Goal: Task Accomplishment & Management: Manage account settings

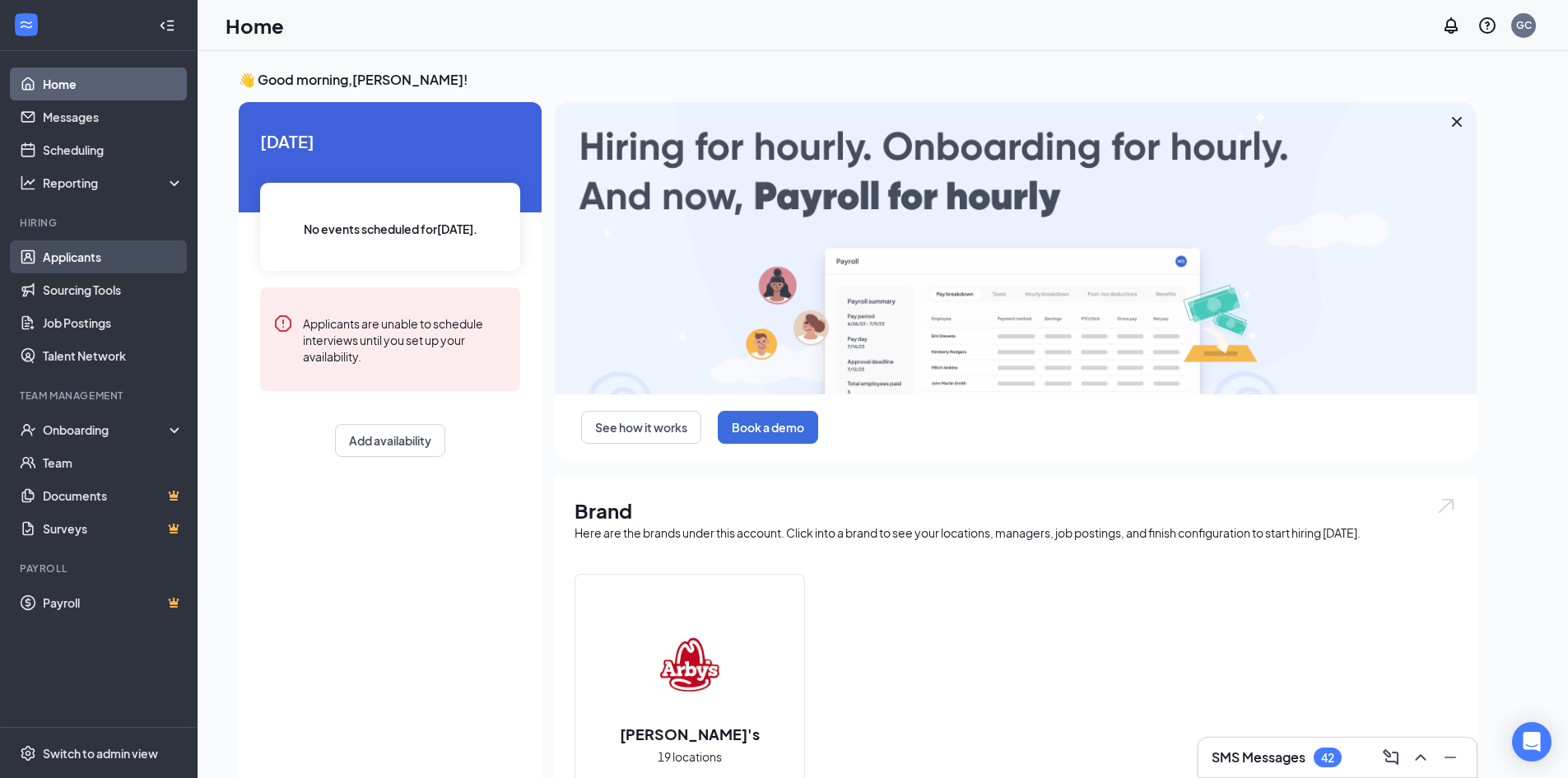
click at [52, 258] on link "Applicants" at bounding box center [113, 257] width 141 height 33
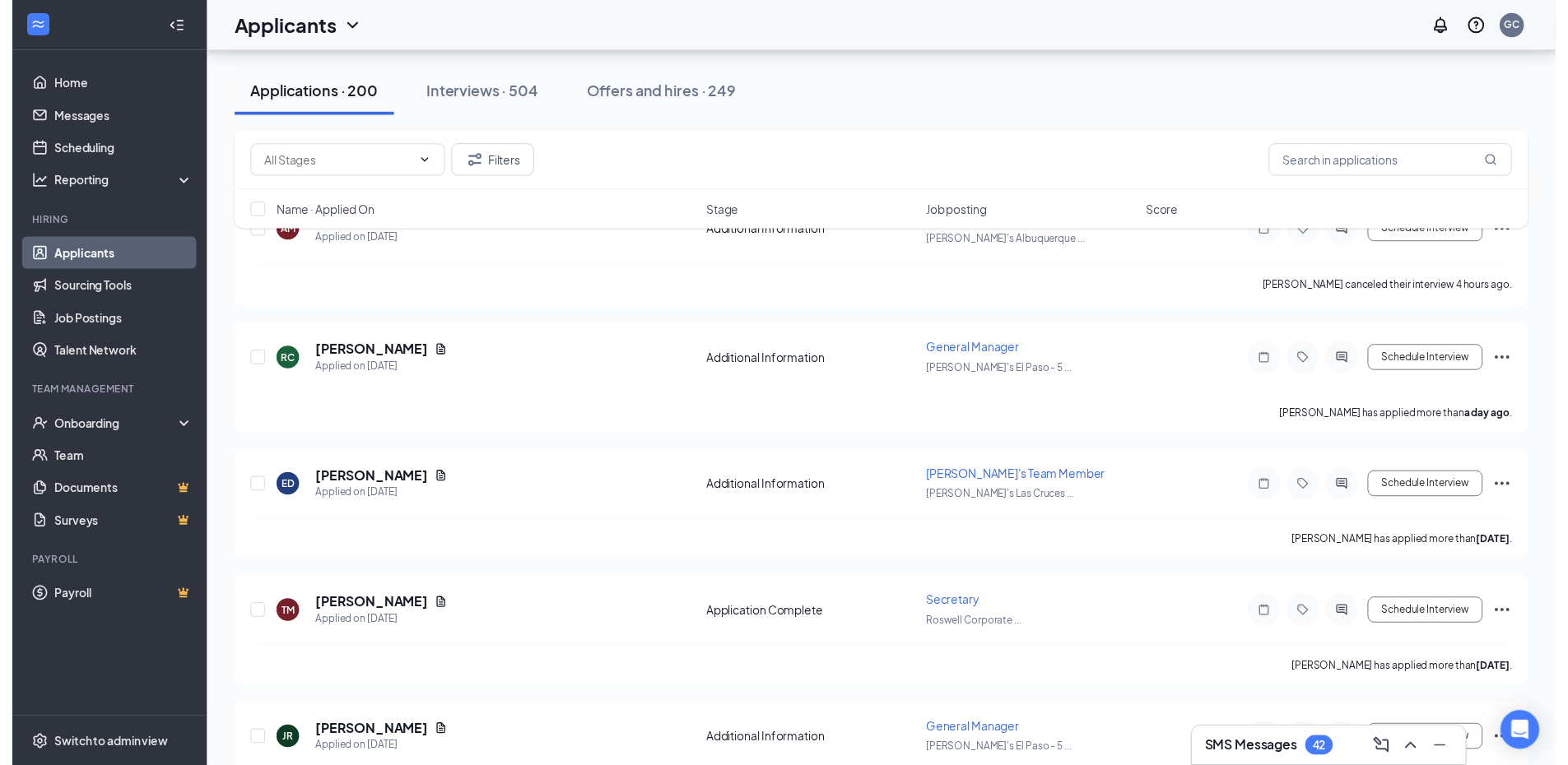
scroll to position [1152, 0]
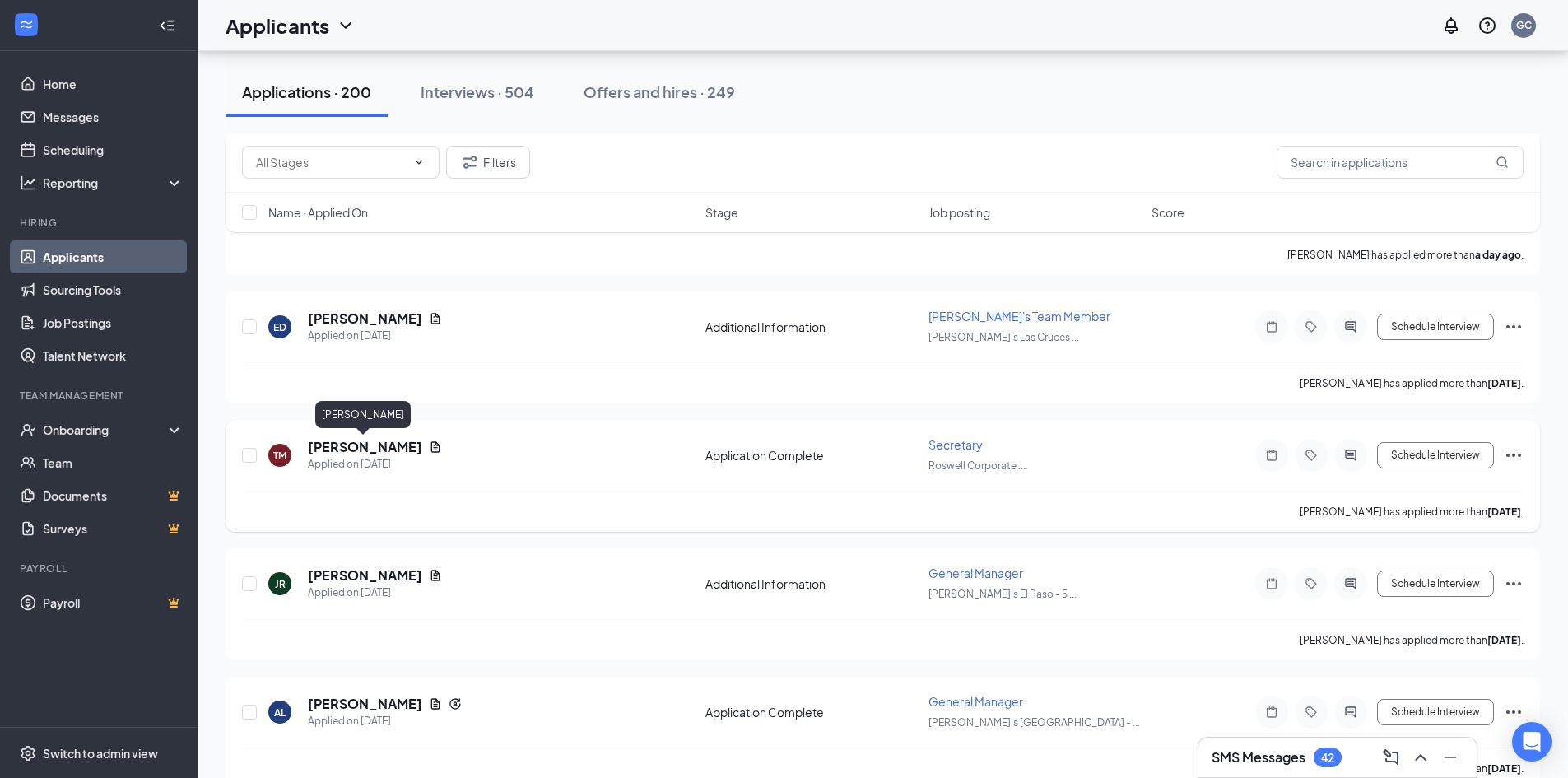
click at [369, 442] on h5 "[PERSON_NAME]" at bounding box center [365, 447] width 115 height 18
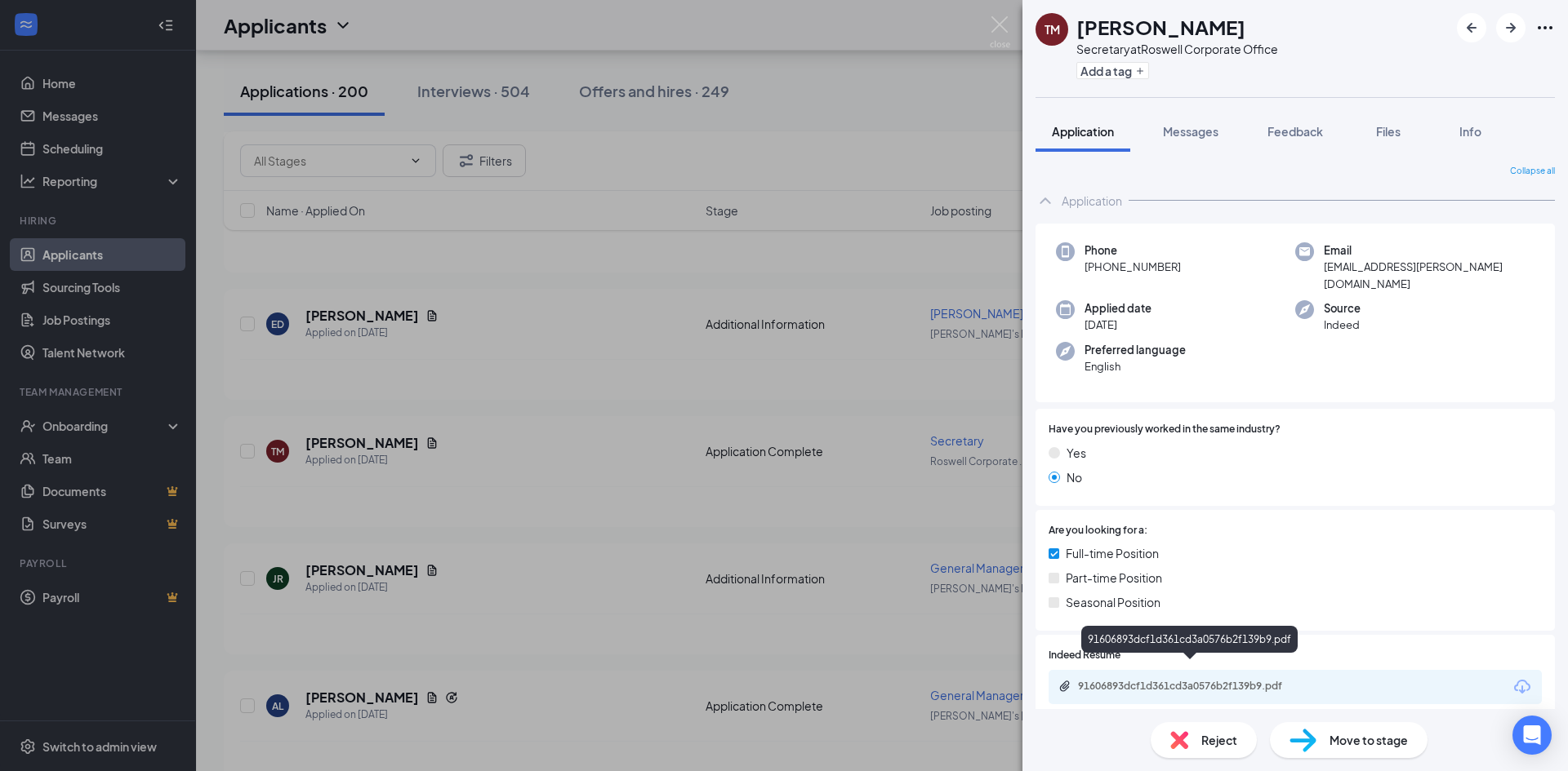
click at [1150, 680] on div "91606893dcf1d361cd3a0576b2f139b9.pdf" at bounding box center [1191, 686] width 228 height 13
click at [1000, 24] on img at bounding box center [999, 32] width 20 height 32
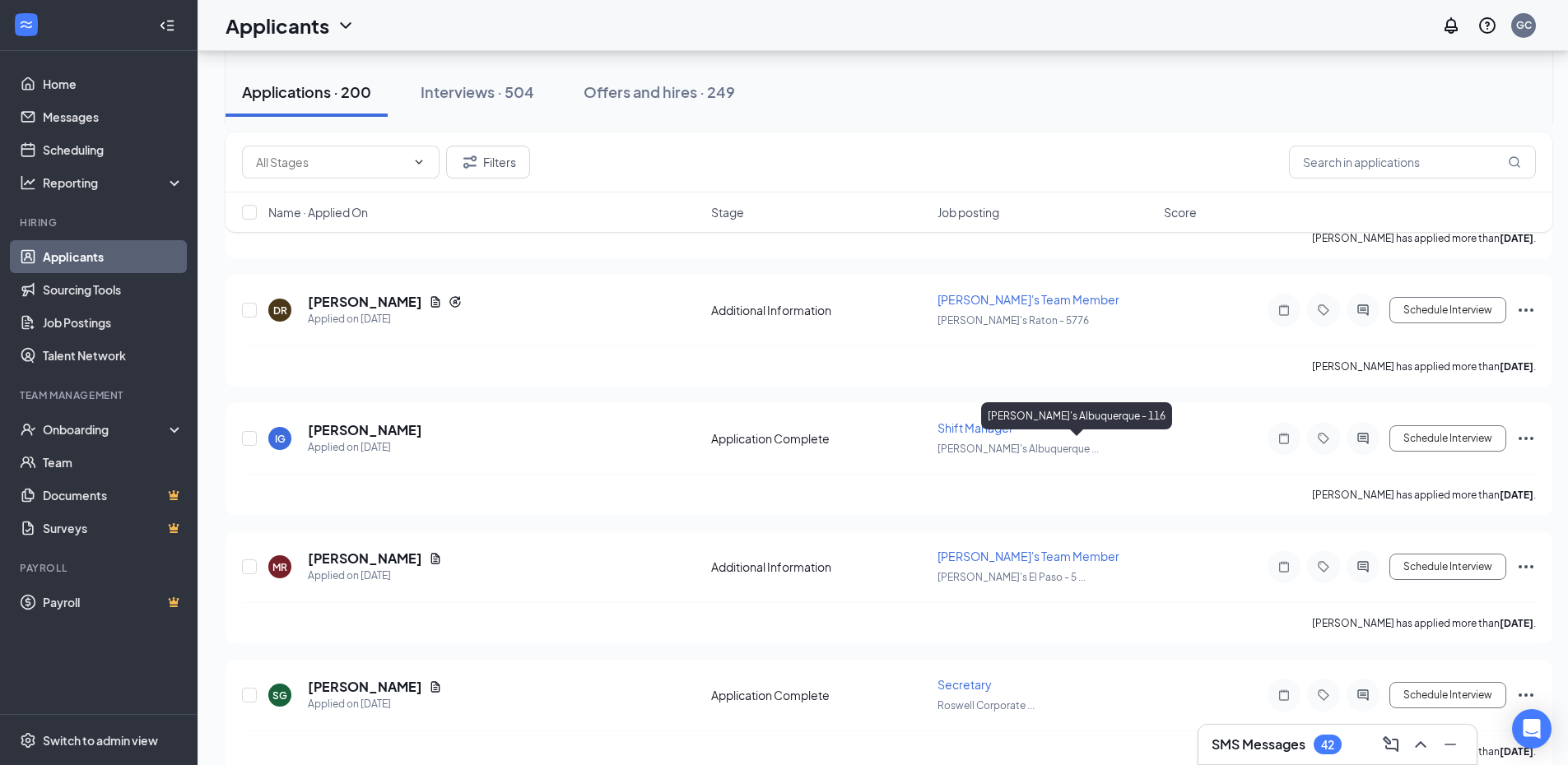
scroll to position [1976, 0]
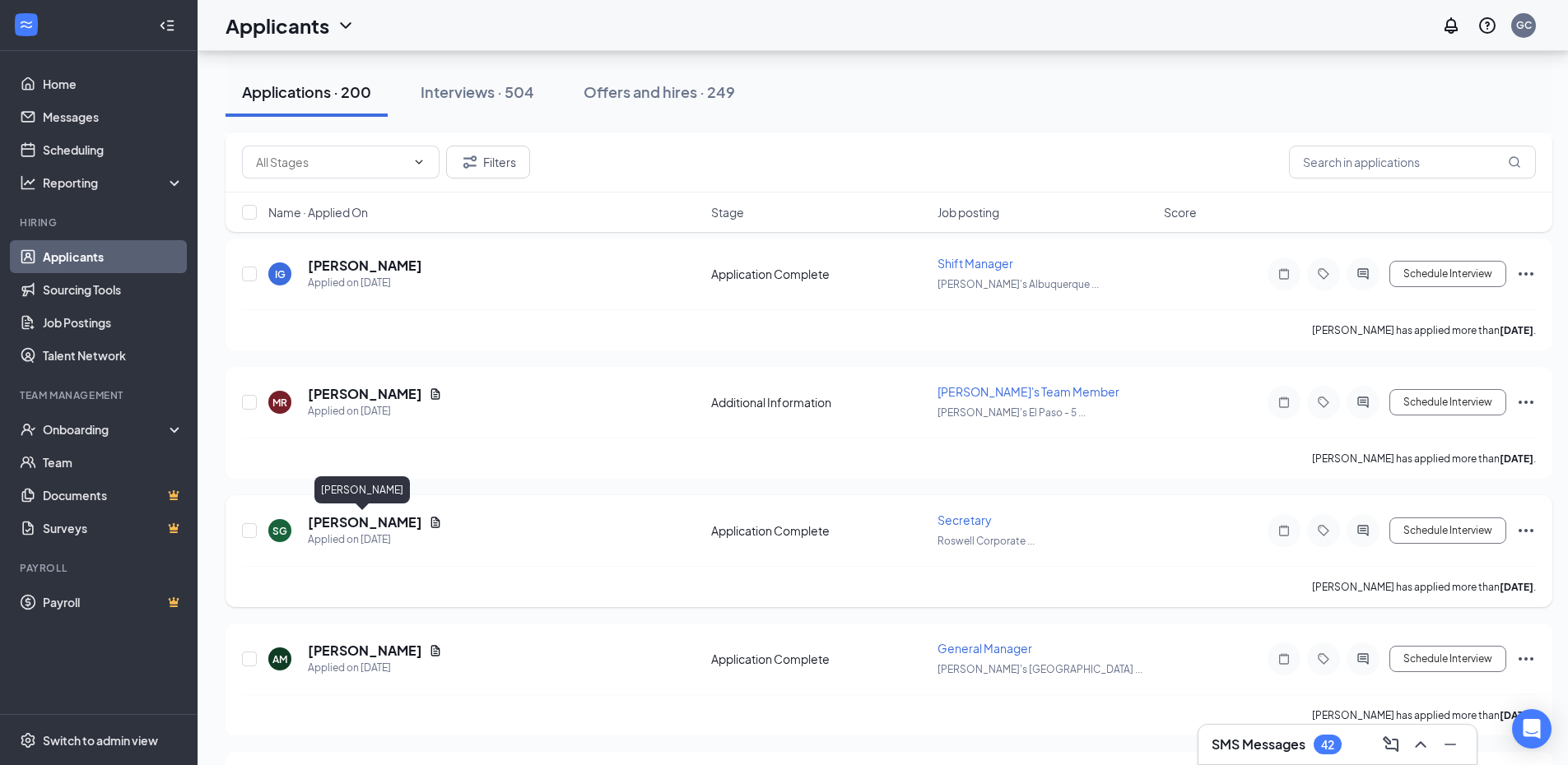
click at [359, 519] on h5 "[PERSON_NAME]" at bounding box center [365, 522] width 115 height 18
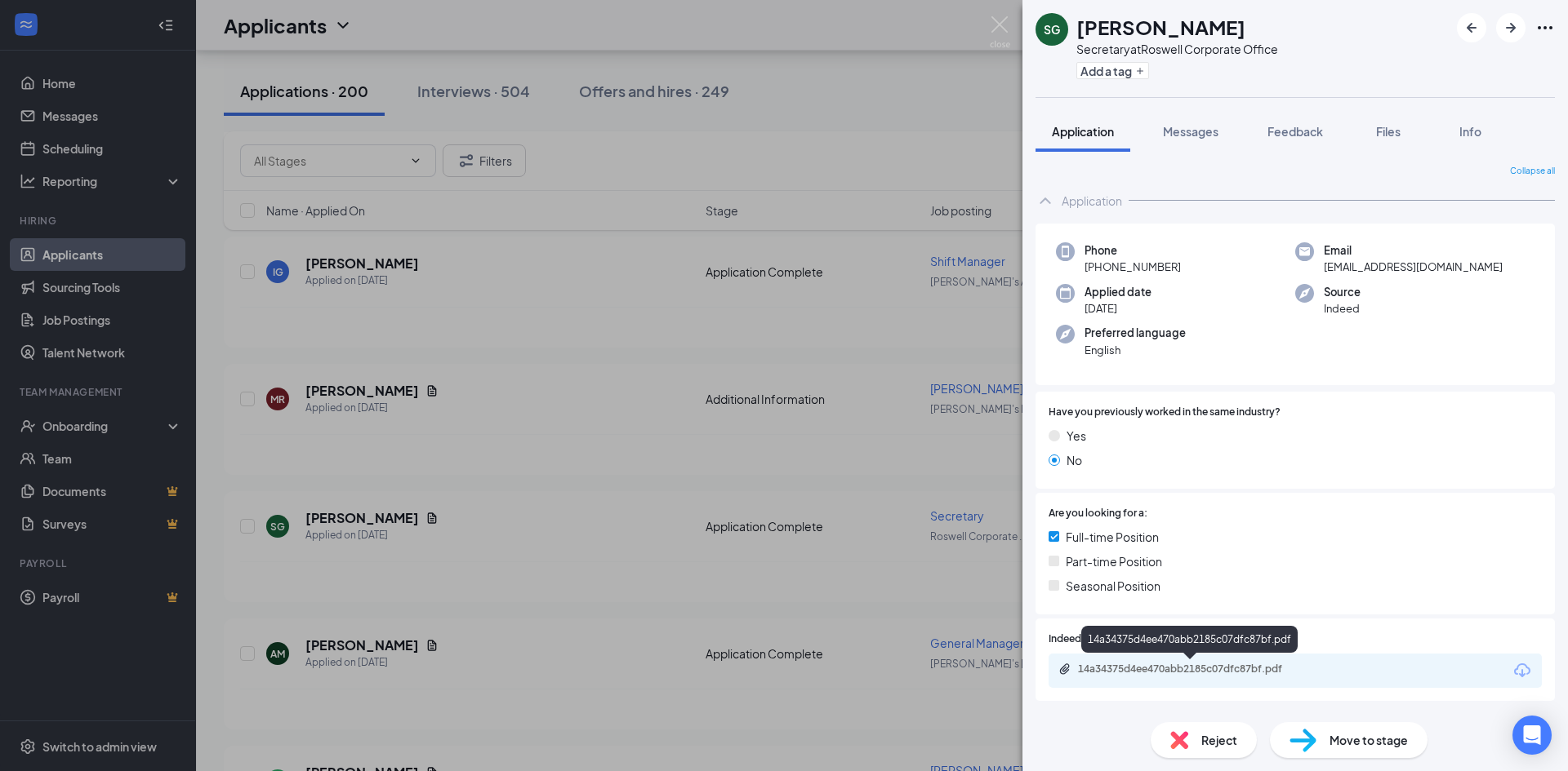
click at [1134, 665] on div "14a34375d4ee470abb2185c07dfc87bf.pdf" at bounding box center [1191, 669] width 228 height 13
click at [1000, 18] on img at bounding box center [999, 32] width 20 height 32
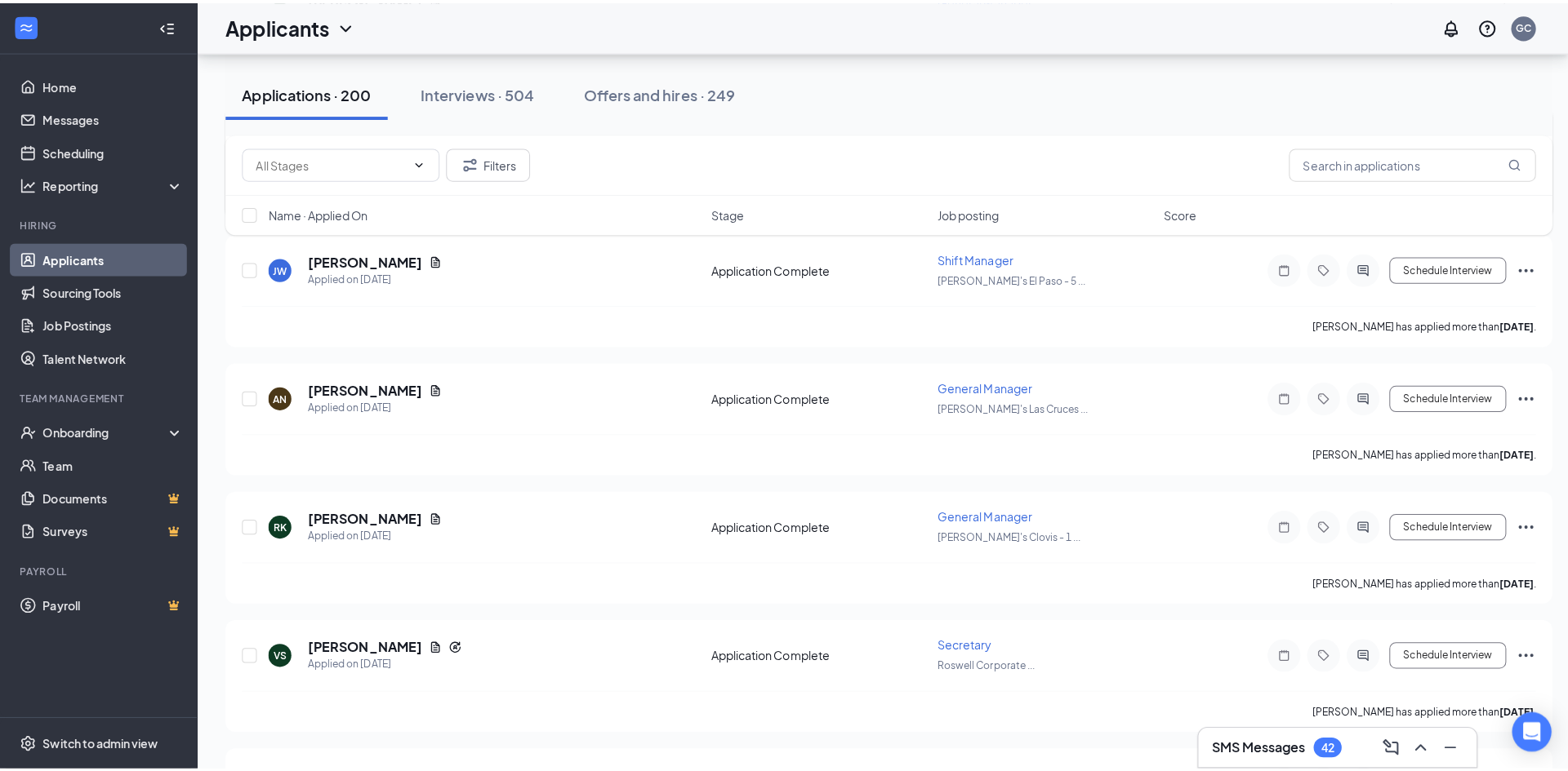
scroll to position [2692, 0]
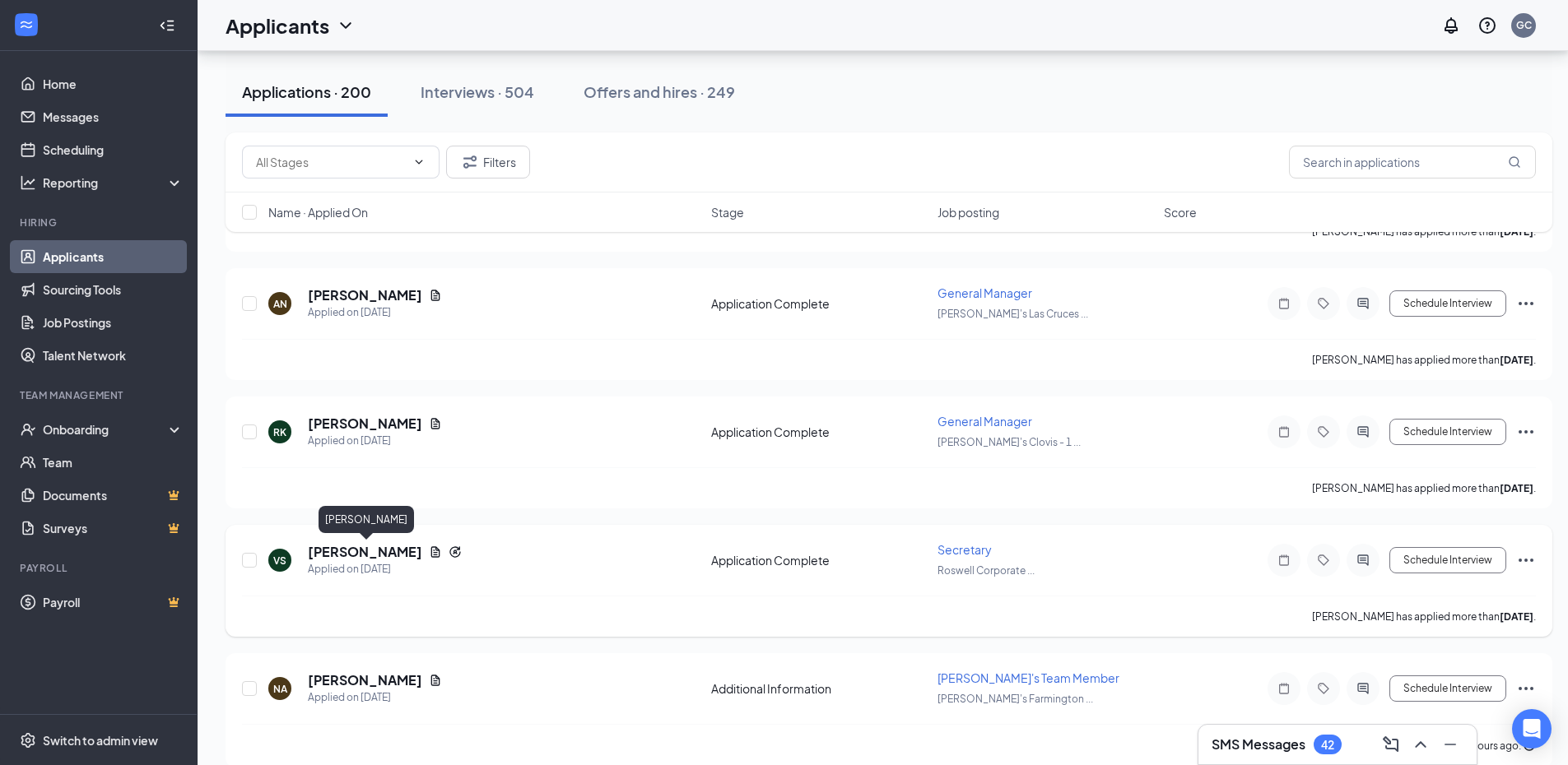
click at [385, 556] on h5 "[PERSON_NAME]" at bounding box center [365, 551] width 115 height 18
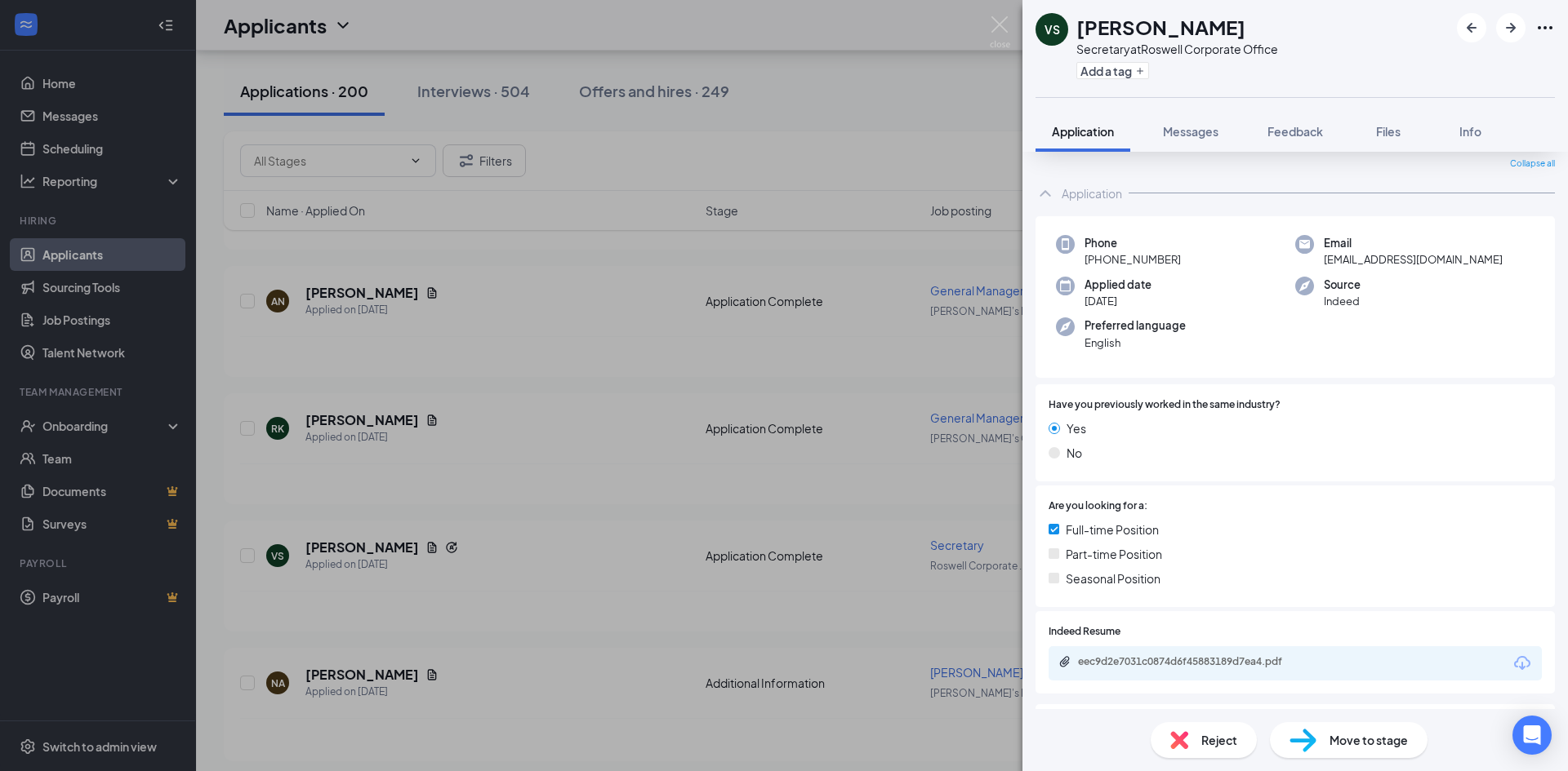
scroll to position [164, 0]
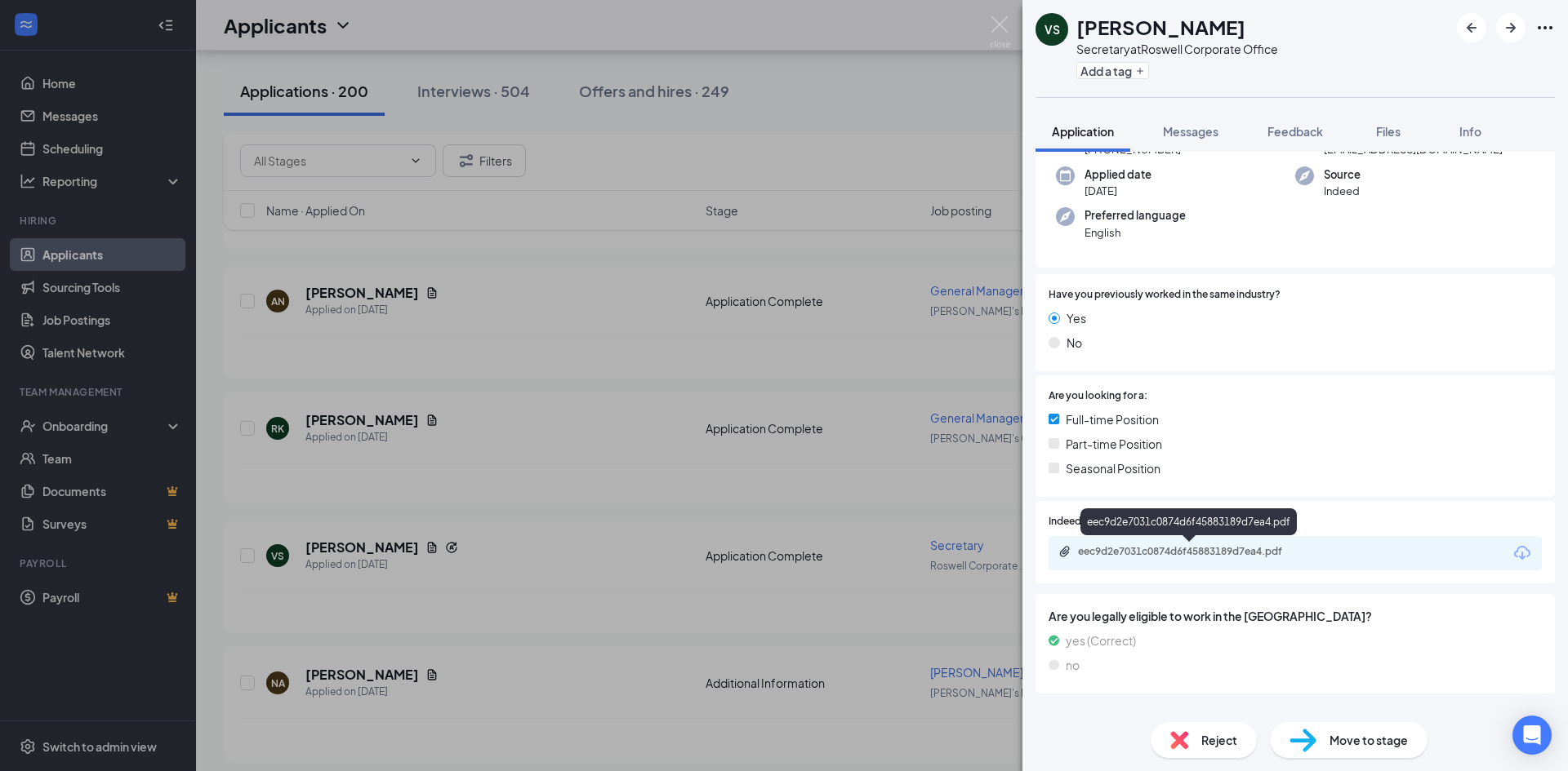
click at [1166, 550] on div "eec9d2e7031c0874d6f45883189d7ea4.pdf" at bounding box center [1191, 552] width 228 height 13
